Goal: Task Accomplishment & Management: Manage account settings

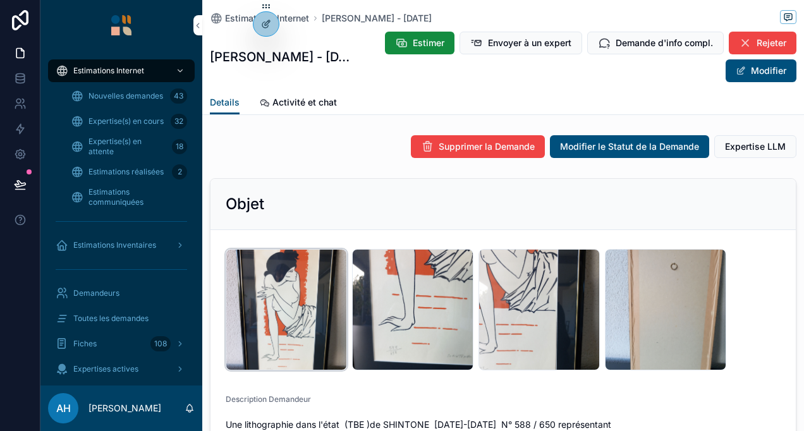
scroll to position [63, 0]
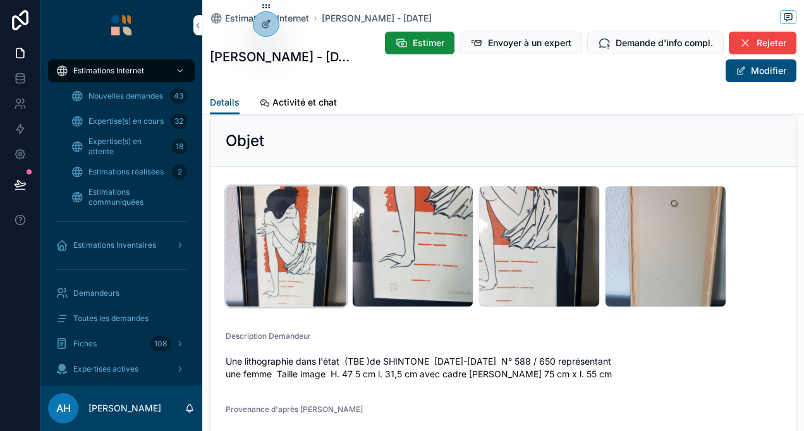
click at [286, 284] on div "1000013768 .jpg" at bounding box center [286, 246] width 121 height 121
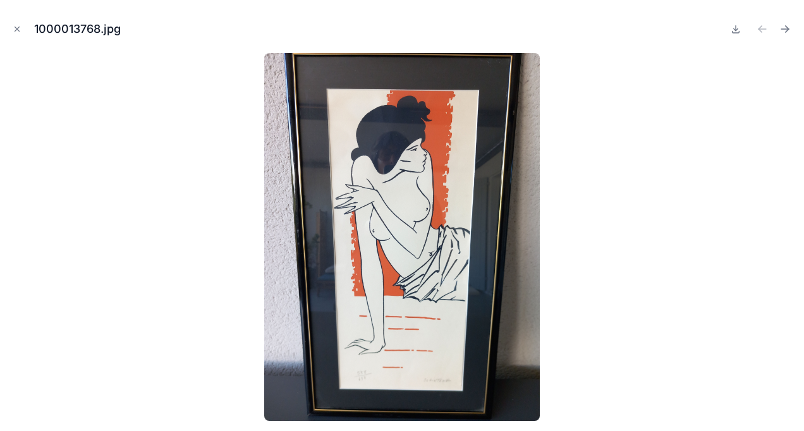
scroll to position [2460, 0]
click at [16, 22] on button "Close modal" at bounding box center [17, 29] width 14 height 14
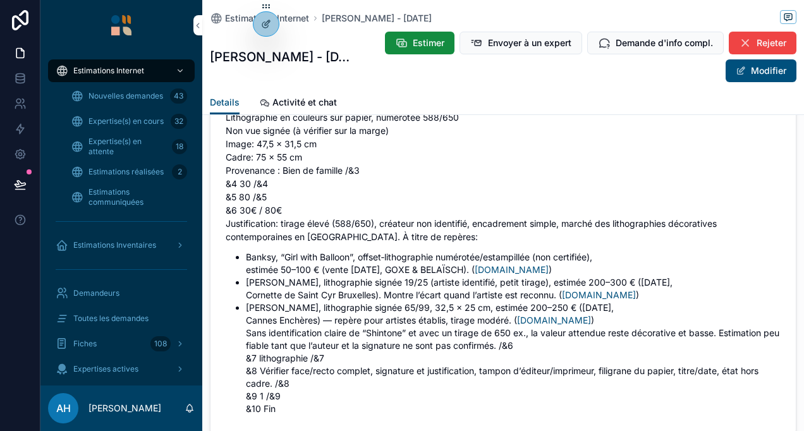
scroll to position [2396, 0]
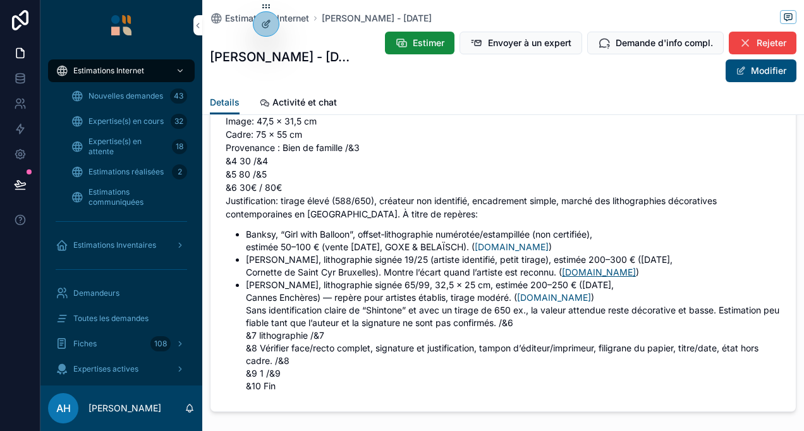
click at [626, 269] on link "[DOMAIN_NAME]" at bounding box center [599, 272] width 74 height 11
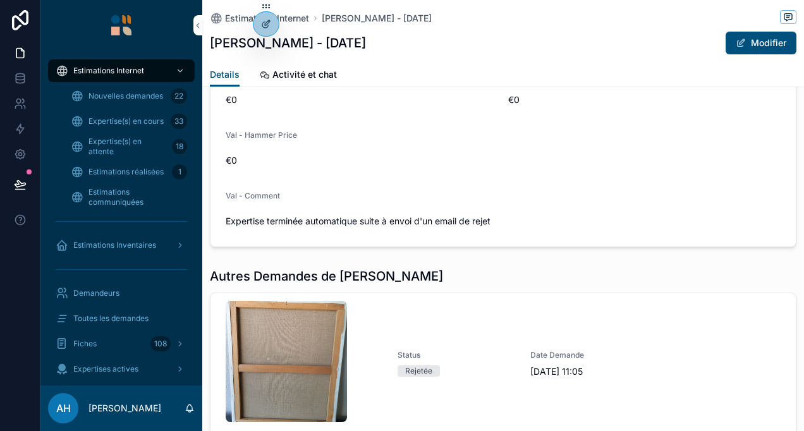
scroll to position [1138, 0]
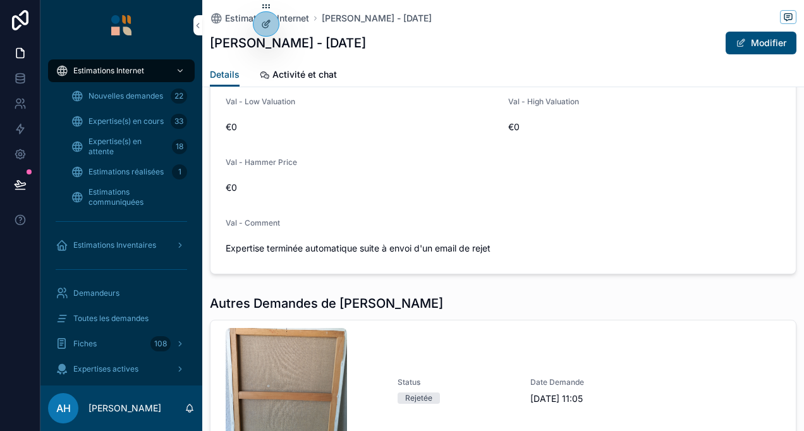
click at [353, 86] on div "Details Activité et chat" at bounding box center [503, 75] width 587 height 24
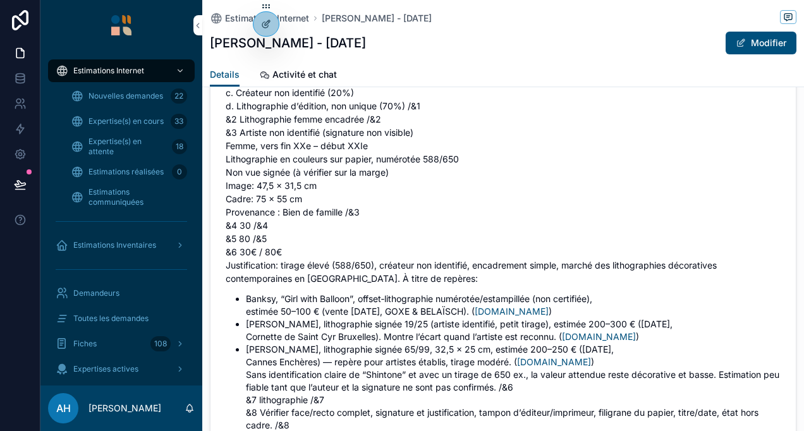
scroll to position [2432, 0]
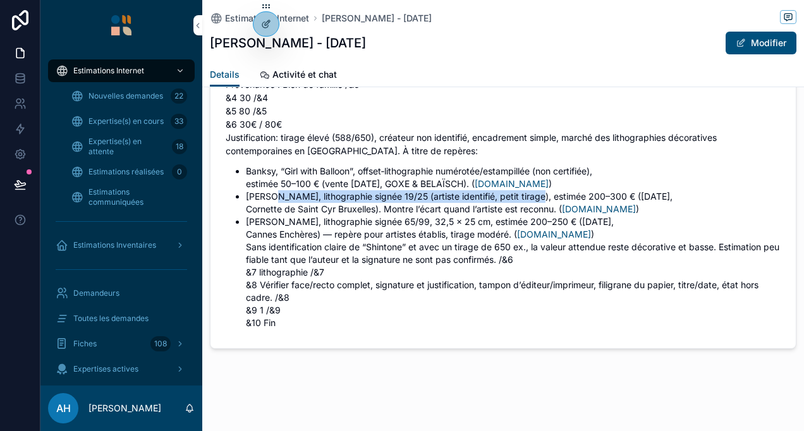
drag, startPoint x: 273, startPoint y: 200, endPoint x: 525, endPoint y: 193, distance: 252.3
click at [525, 193] on li "Thierry Noir, lithographie signée 19/25 (artiste identifié, petit tirage), esti…" at bounding box center [513, 202] width 535 height 25
click at [525, 192] on li "Thierry Noir, lithographie signée 19/25 (artiste identifié, petit tirage), esti…" at bounding box center [513, 202] width 535 height 25
click at [520, 190] on li "Thierry Noir, lithographie signée 19/25 (artiste identifié, petit tirage), esti…" at bounding box center [513, 202] width 535 height 25
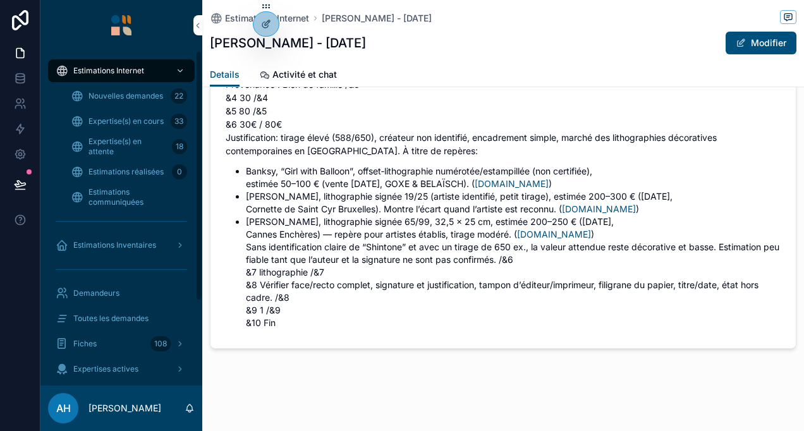
click at [125, 96] on span "Nouvelles demandes" at bounding box center [126, 96] width 75 height 10
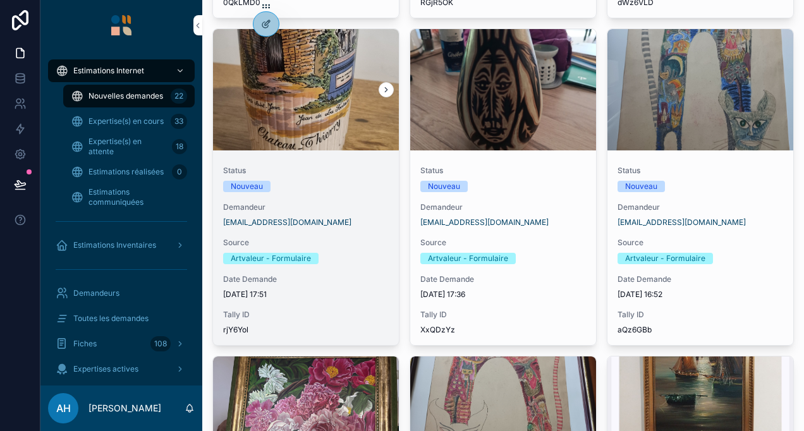
scroll to position [379, 0]
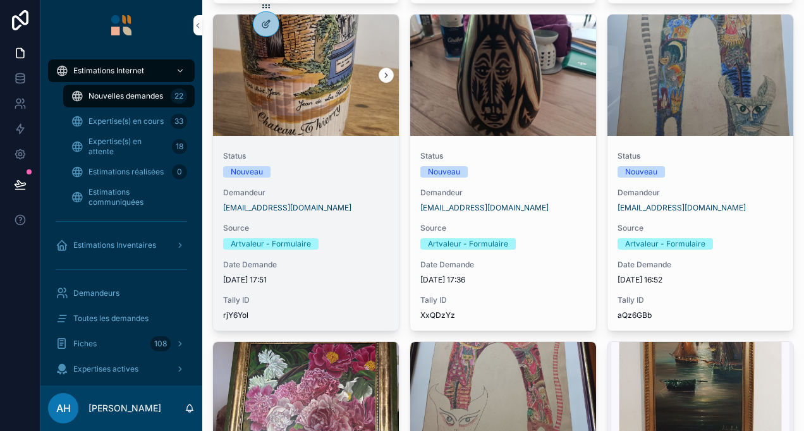
click at [303, 156] on span "Status" at bounding box center [306, 156] width 166 height 10
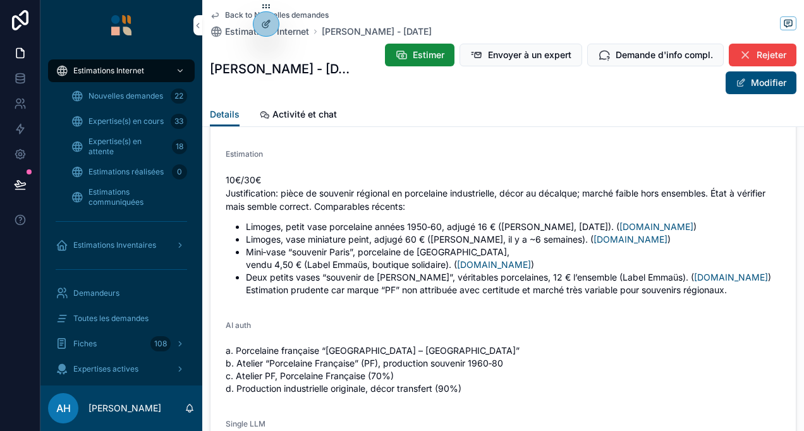
scroll to position [1644, 0]
